Goal: Information Seeking & Learning: Learn about a topic

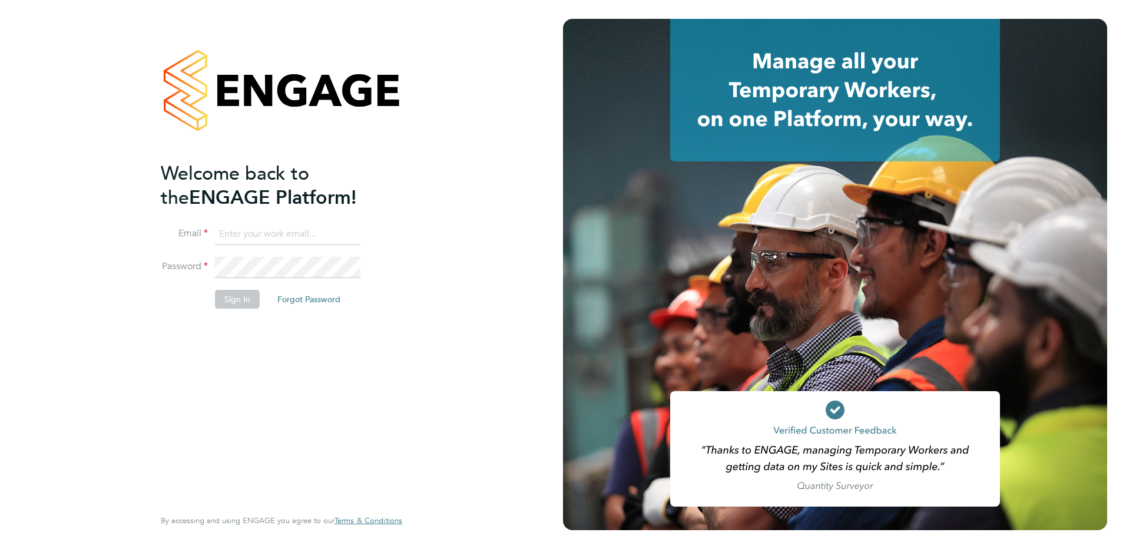
type input "Kerry.Cattle@ncclondon.ac.uk"
click at [244, 300] on button "Sign In" at bounding box center [237, 299] width 45 height 19
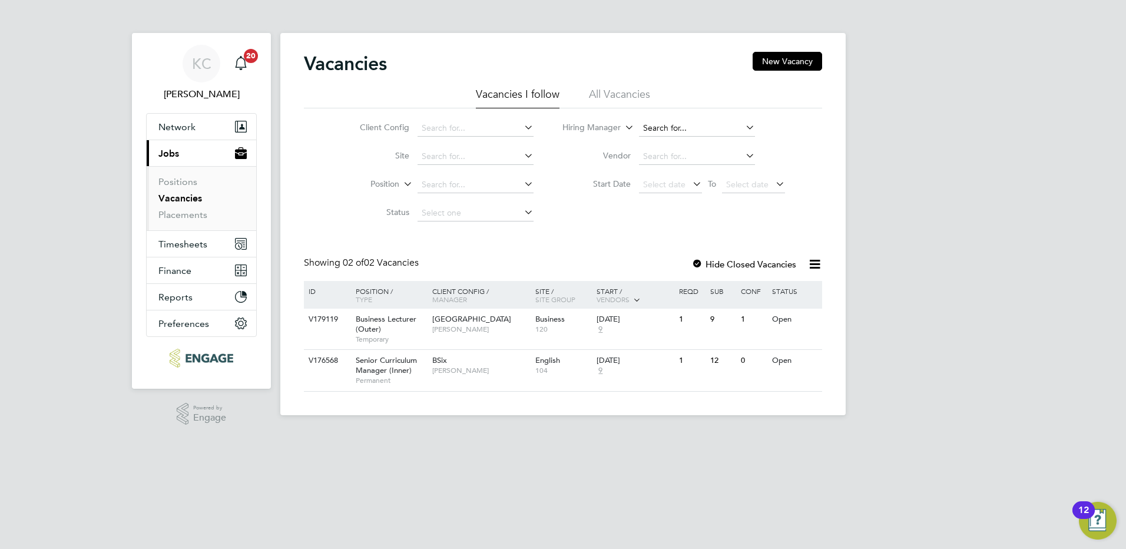
click at [648, 120] on input at bounding box center [697, 128] width 116 height 16
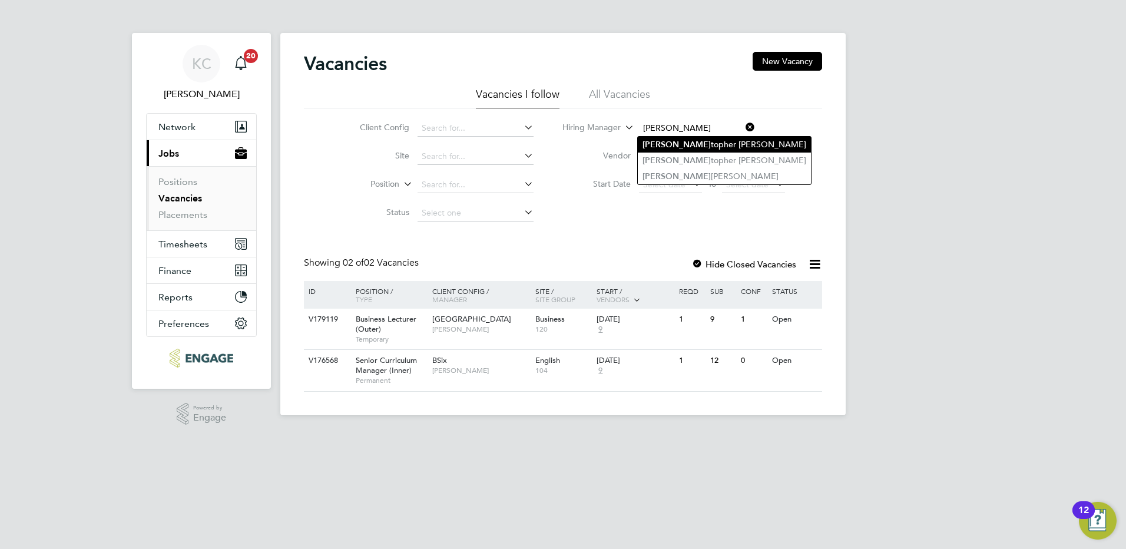
click at [700, 148] on li "Chris topher Roper" at bounding box center [724, 145] width 173 height 16
type input "[PERSON_NAME]"
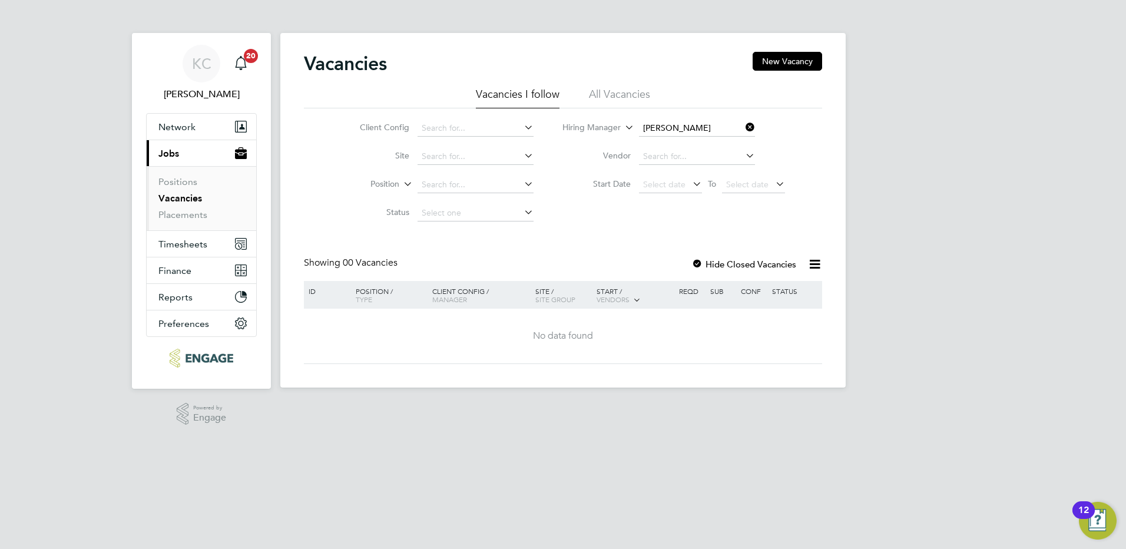
click at [743, 130] on icon at bounding box center [743, 127] width 0 height 16
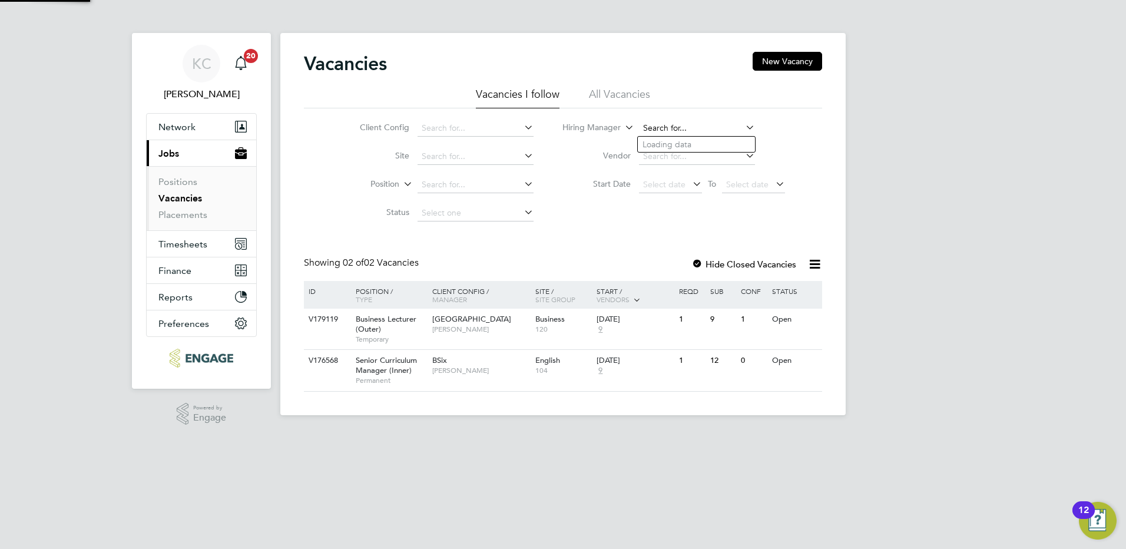
click at [674, 127] on input at bounding box center [697, 128] width 116 height 16
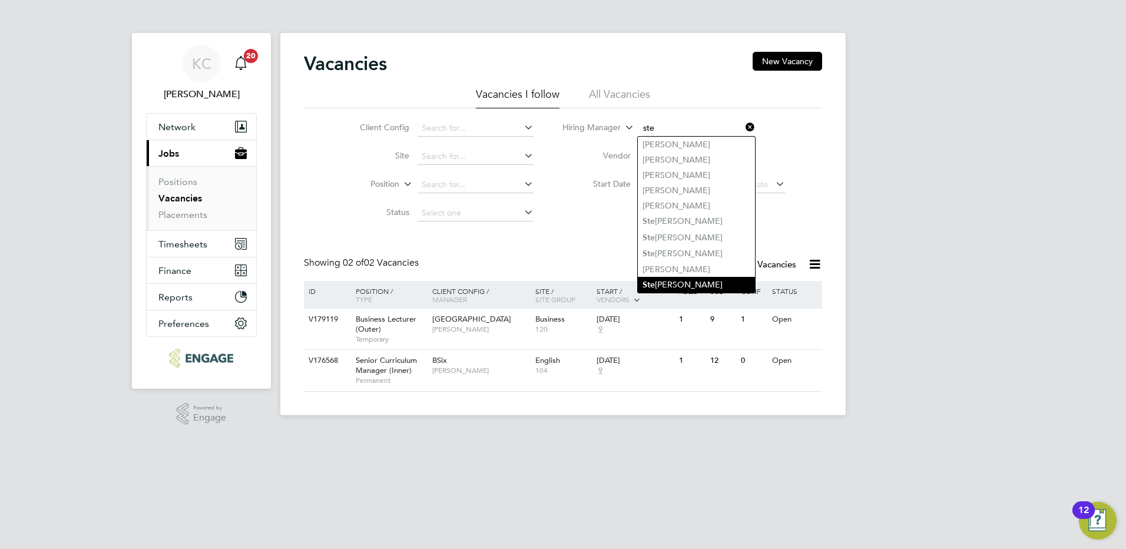
click at [679, 277] on li "Ste phen Brayshaw" at bounding box center [696, 285] width 117 height 16
type input "[PERSON_NAME]"
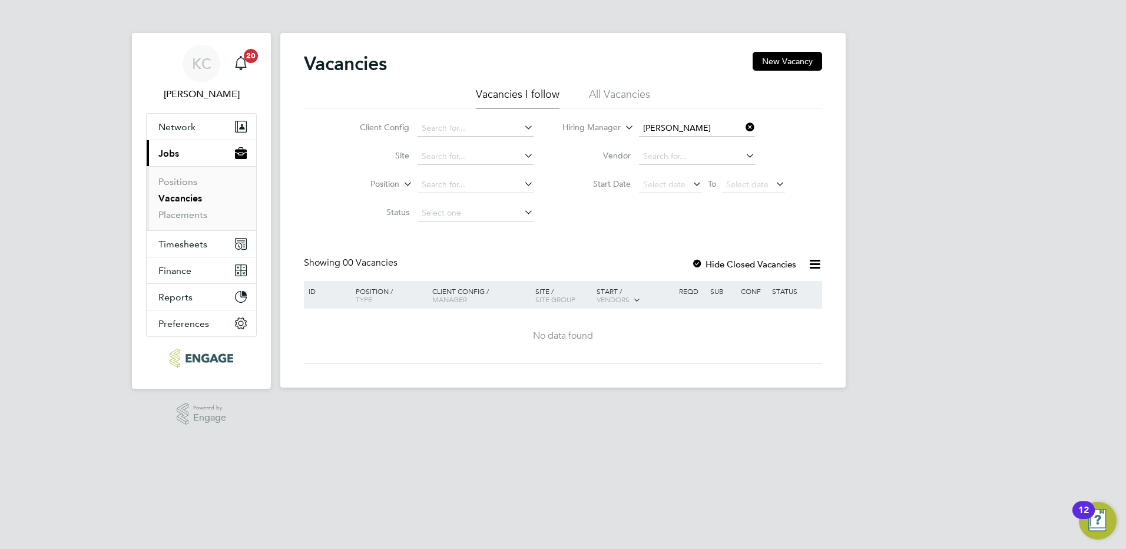
click at [636, 92] on li "All Vacancies" at bounding box center [619, 97] width 61 height 21
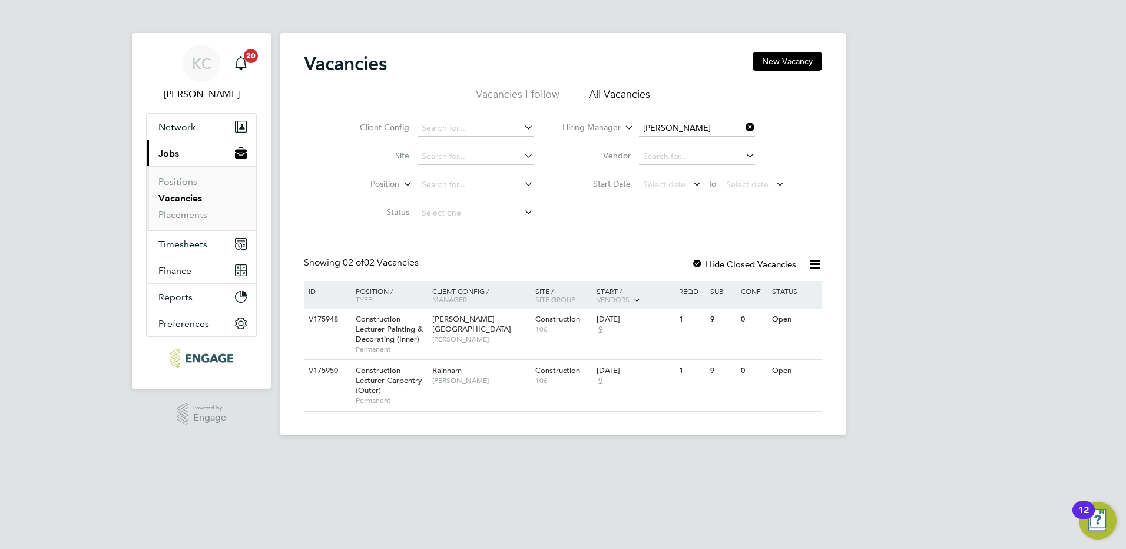
click at [743, 128] on icon at bounding box center [743, 127] width 0 height 16
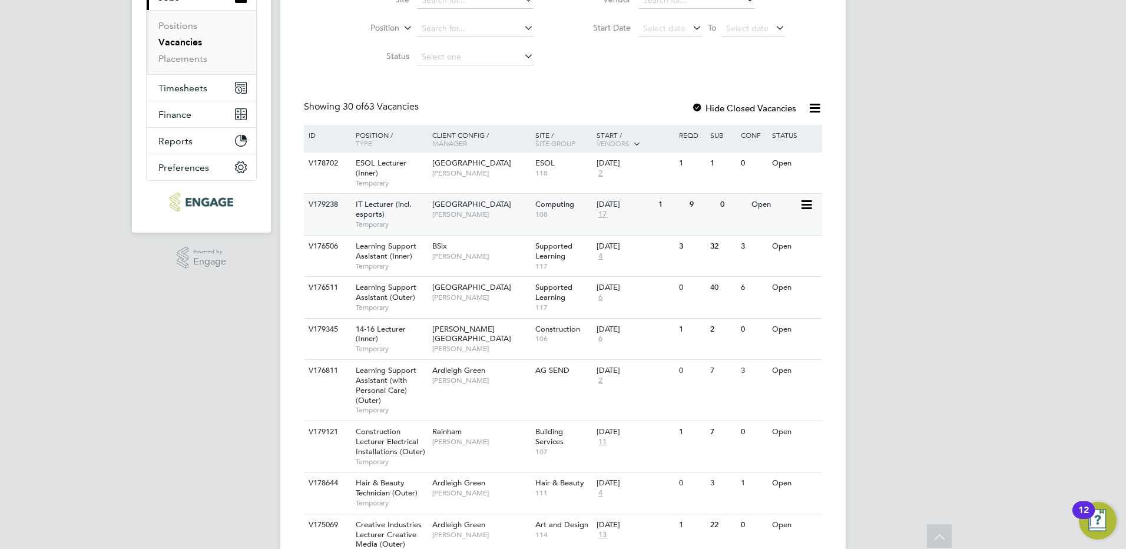
scroll to position [177, 0]
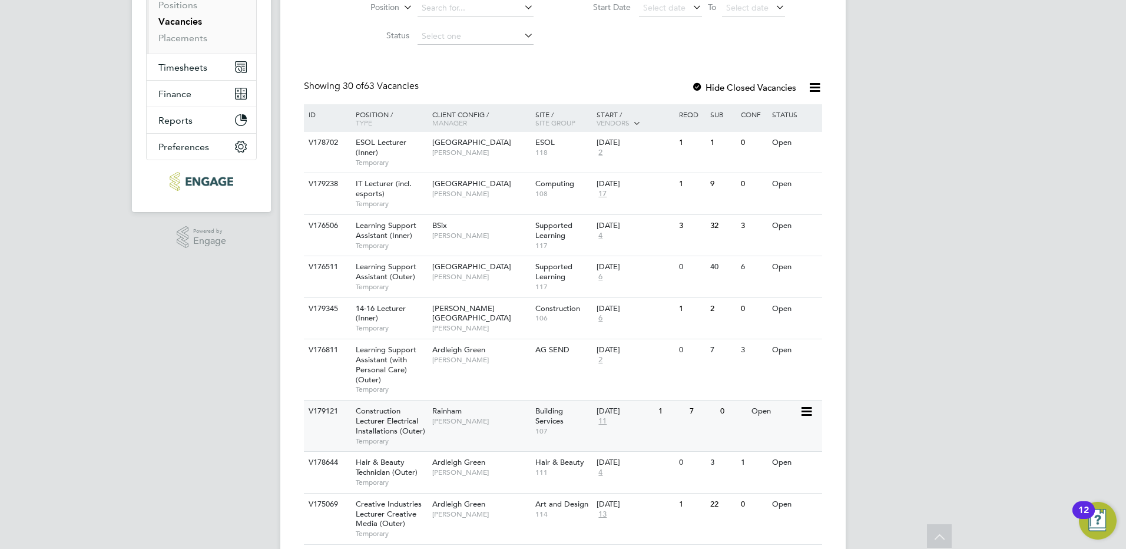
click at [684, 419] on div "1" at bounding box center [671, 412] width 31 height 22
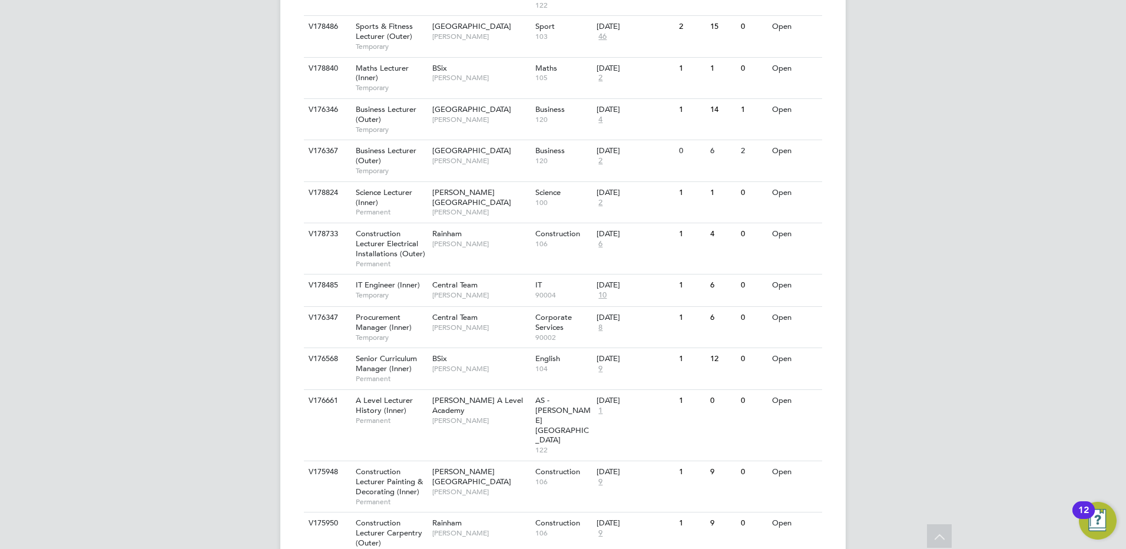
scroll to position [1162, 0]
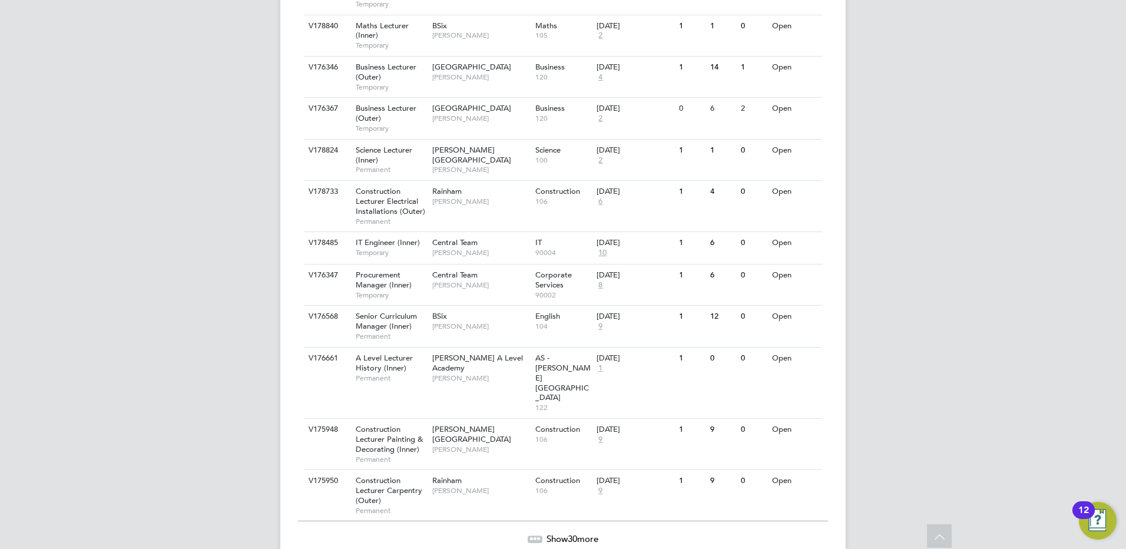
click at [577, 533] on span "30" at bounding box center [572, 538] width 9 height 11
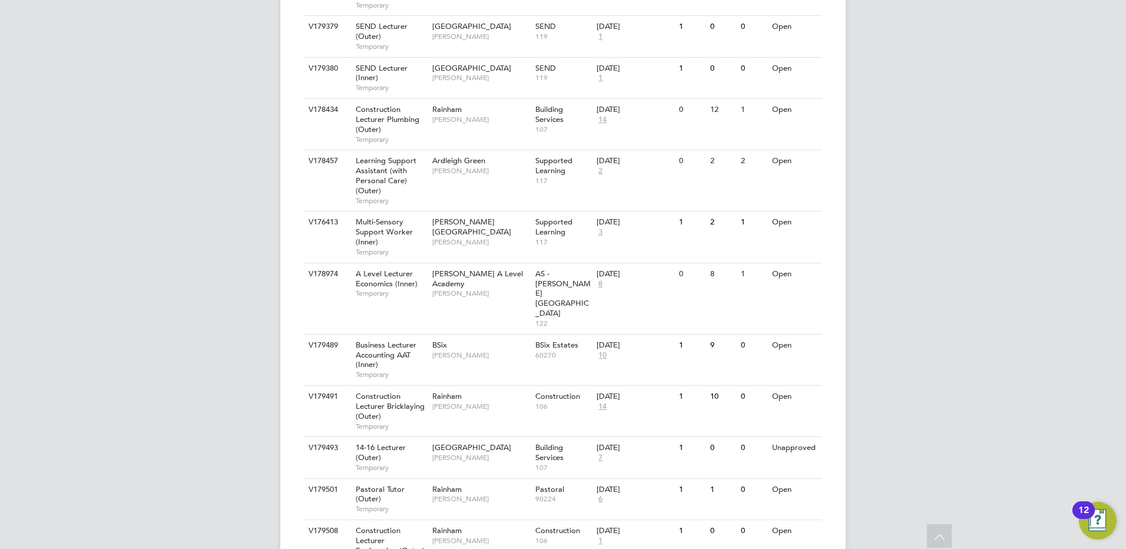
scroll to position [1751, 0]
click at [669, 519] on div "1" at bounding box center [671, 530] width 31 height 22
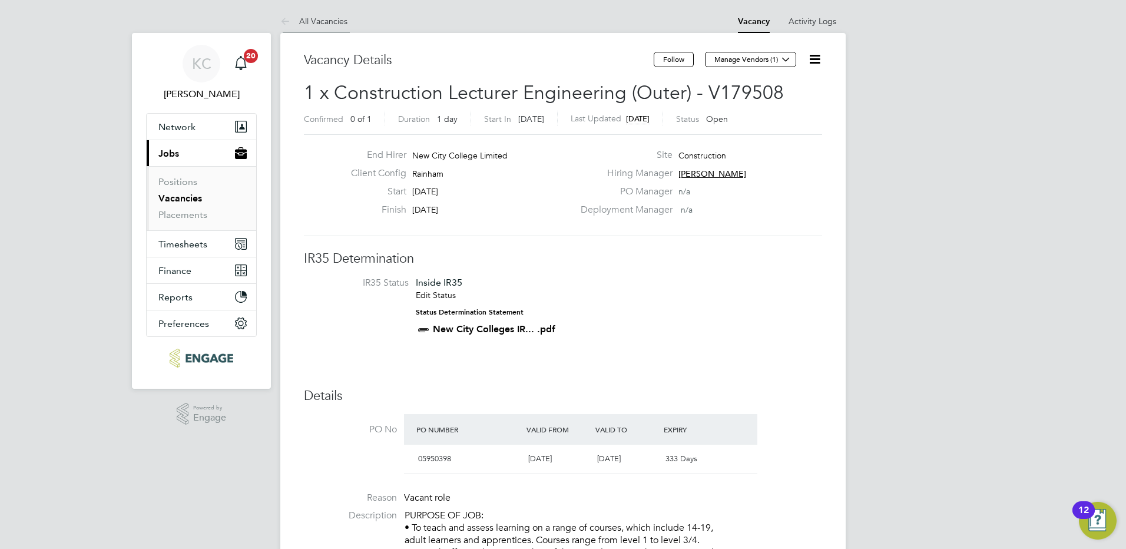
click at [320, 17] on link "All Vacancies" at bounding box center [313, 21] width 67 height 11
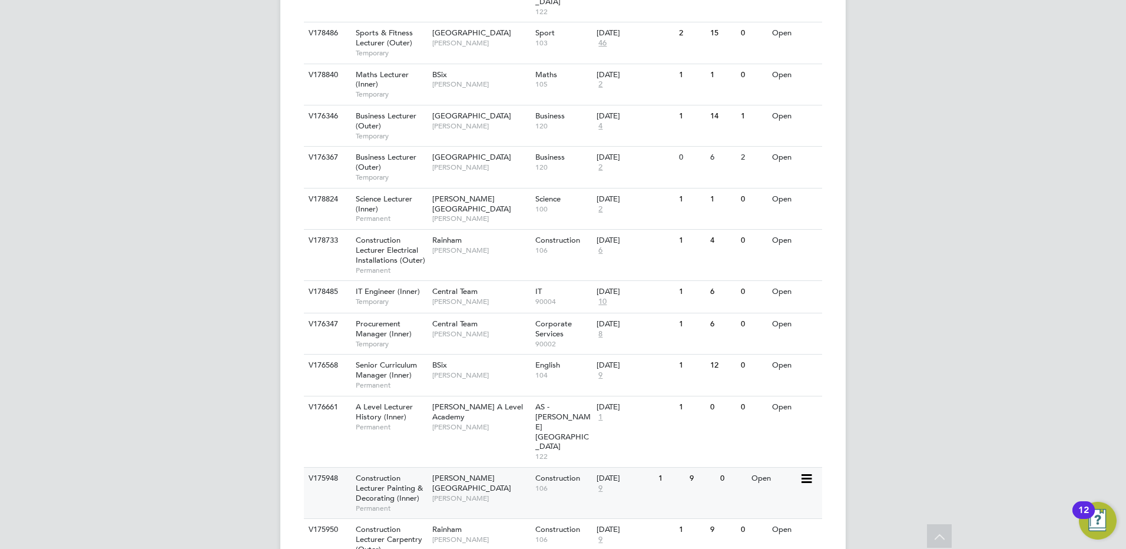
scroll to position [1162, 0]
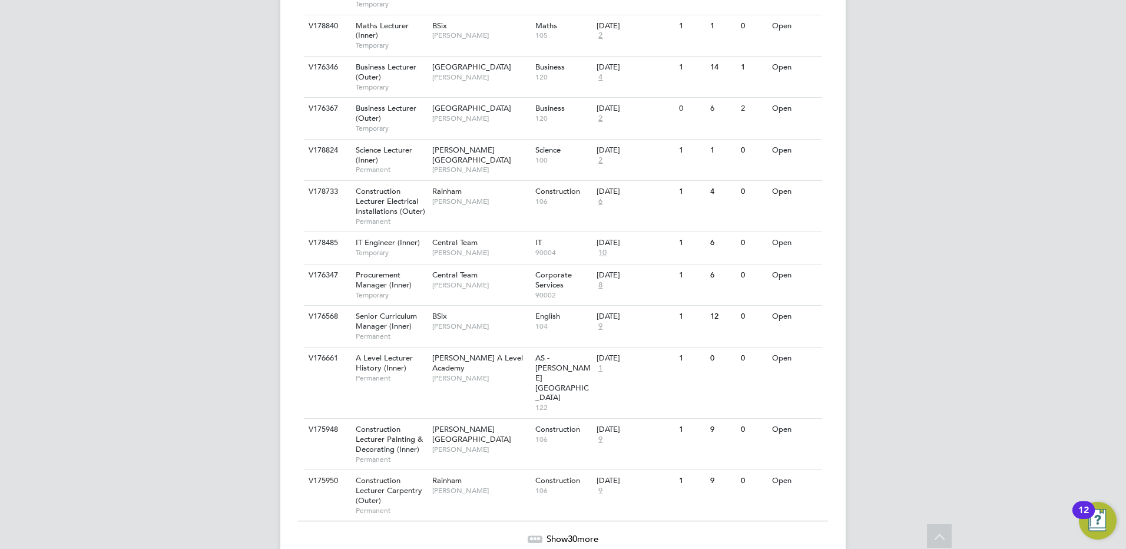
click at [566, 533] on span "Show 30 more" at bounding box center [573, 538] width 52 height 11
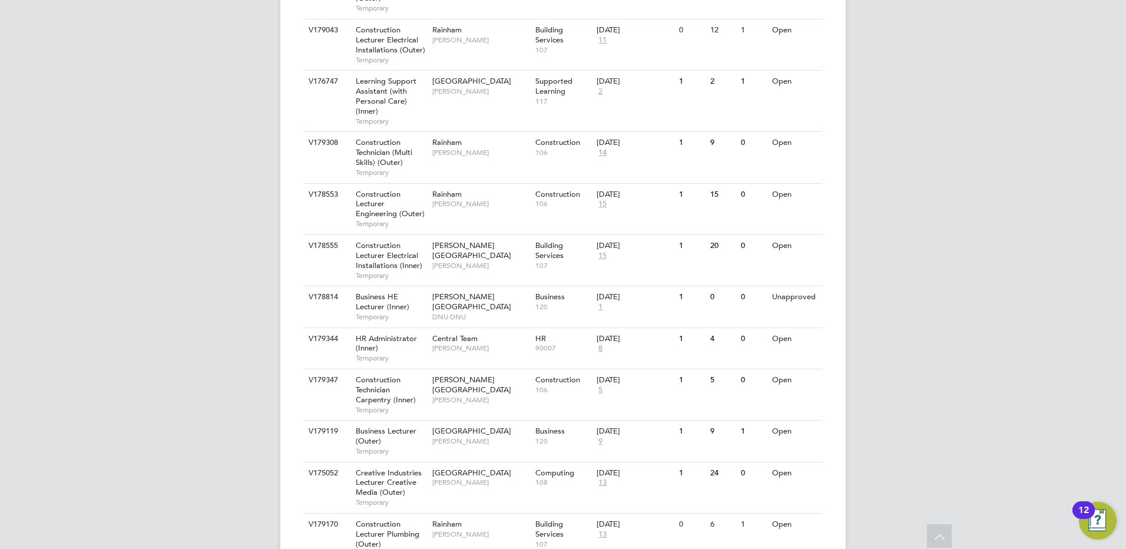
scroll to position [2614, 0]
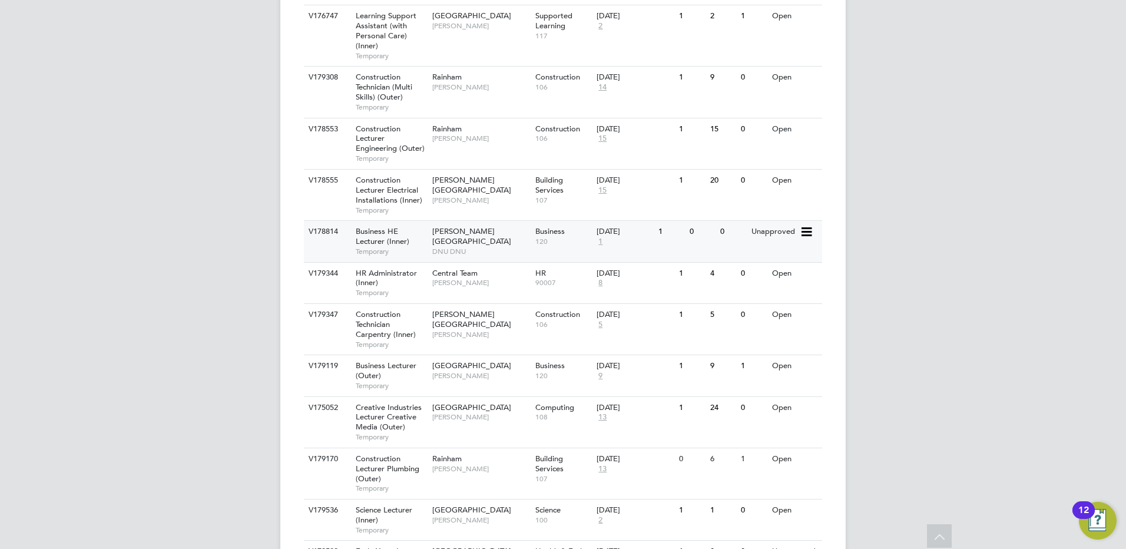
scroll to position [2645, 0]
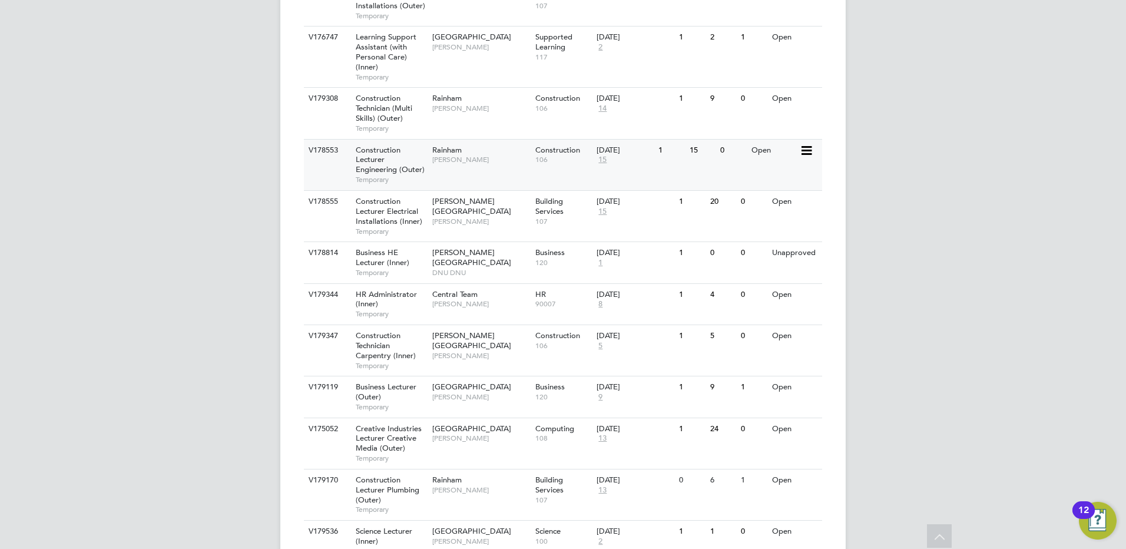
click at [564, 145] on span "Construction" at bounding box center [557, 150] width 45 height 10
